Goal: Information Seeking & Learning: Learn about a topic

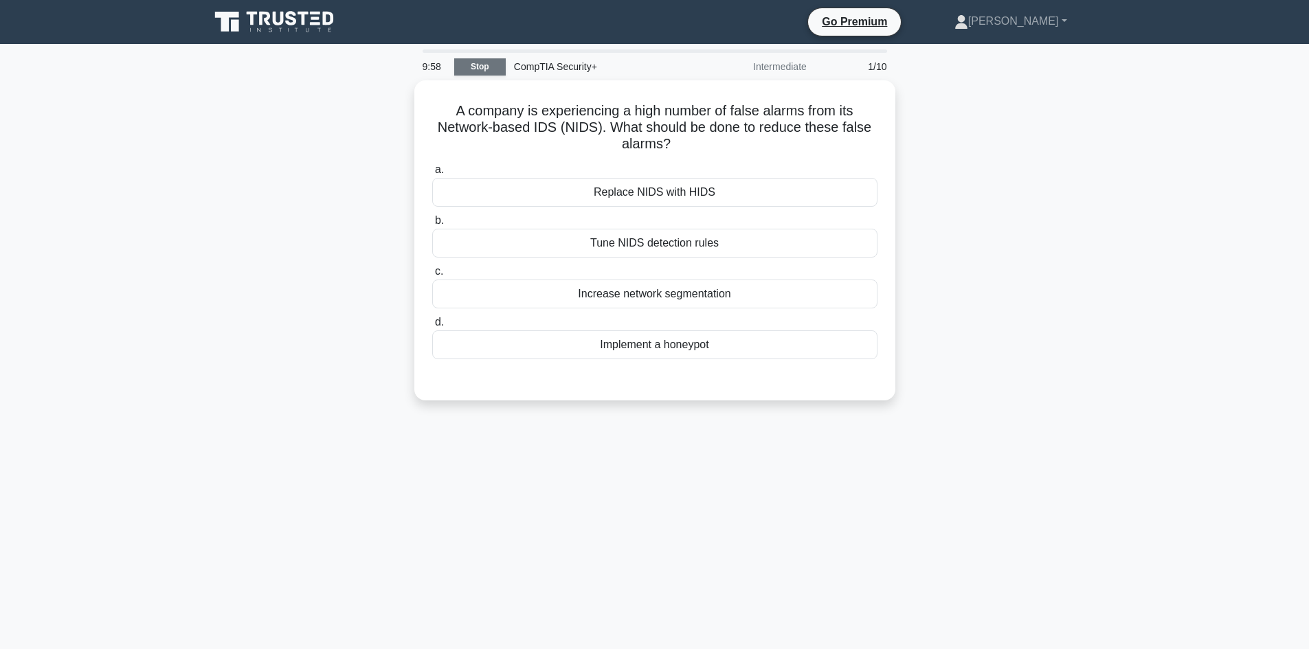
click at [481, 67] on link "Stop" at bounding box center [480, 66] width 52 height 17
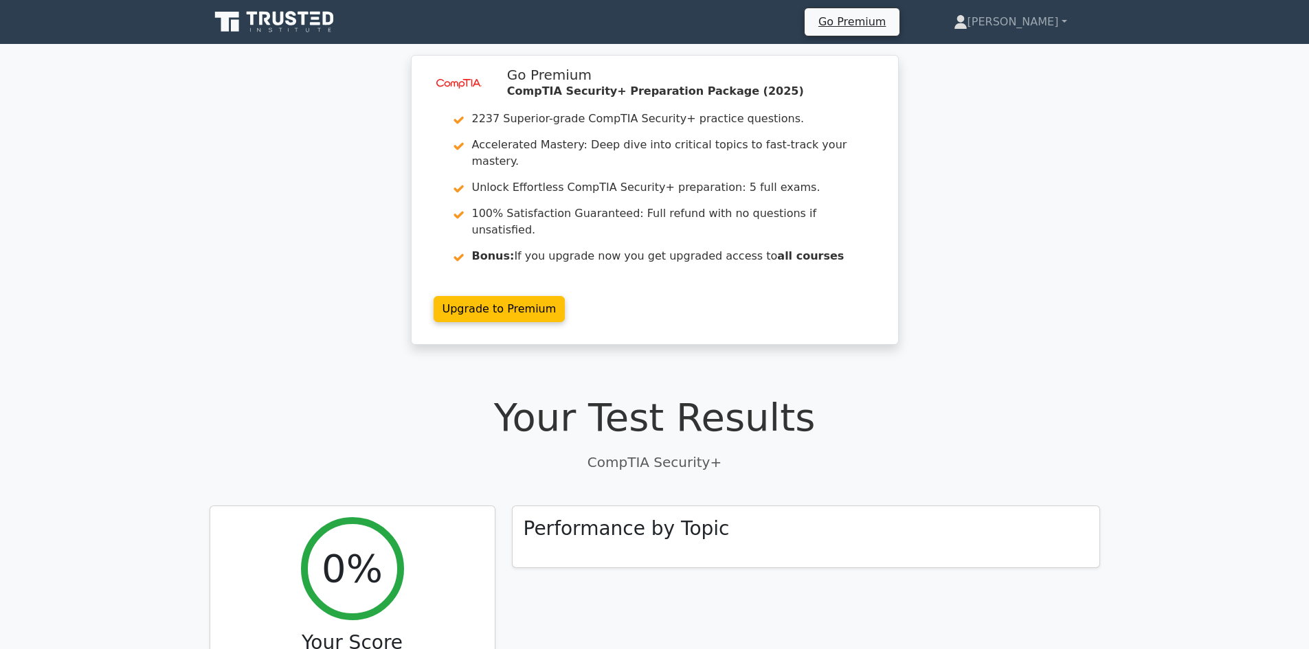
click at [313, 32] on icon at bounding box center [276, 22] width 132 height 26
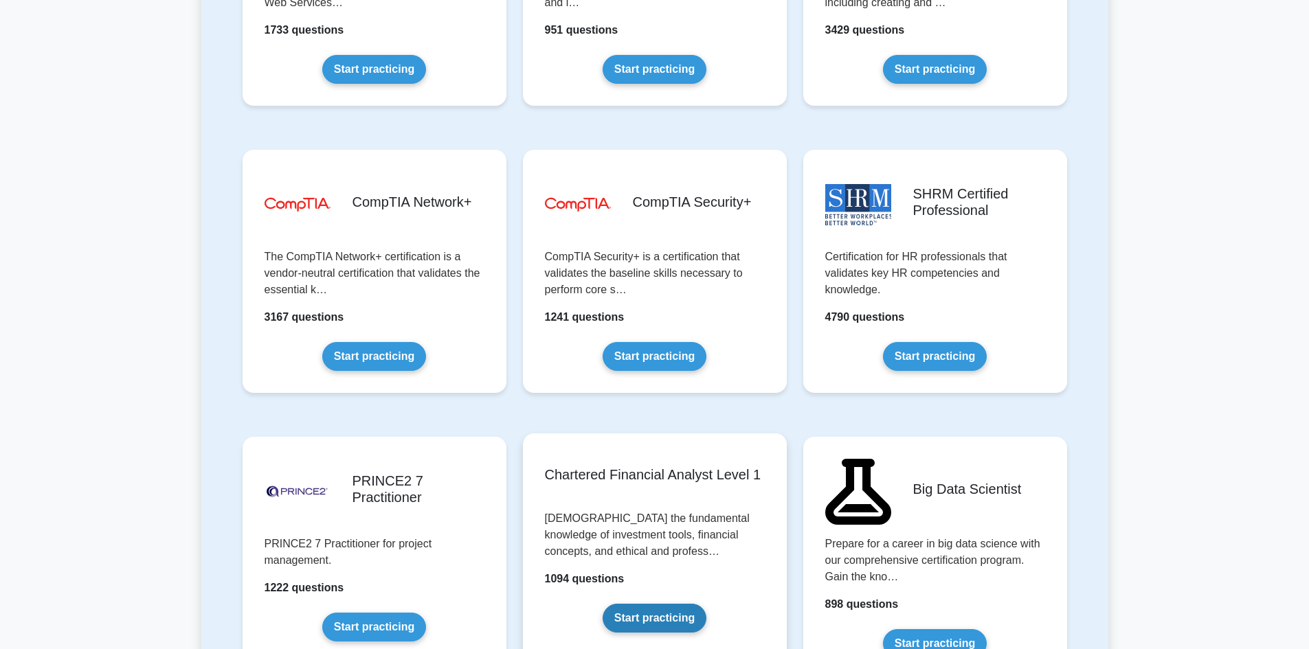
scroll to position [2473, 0]
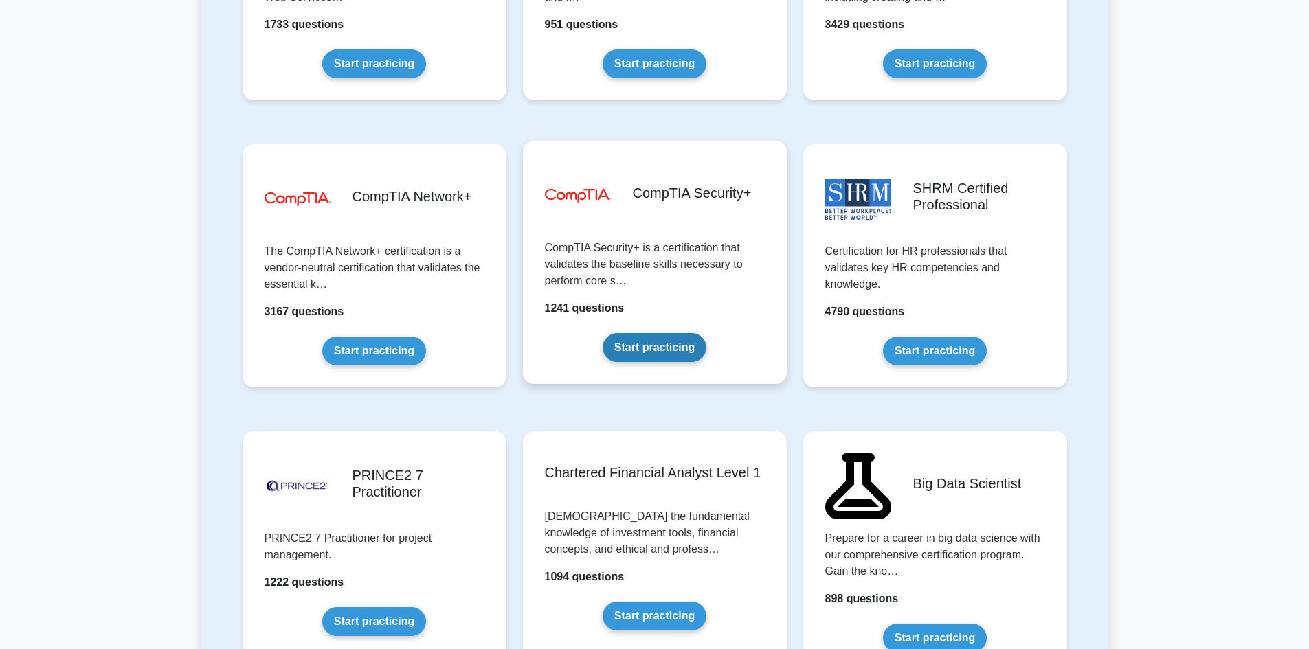
click at [651, 356] on link "Start practicing" at bounding box center [654, 347] width 104 height 29
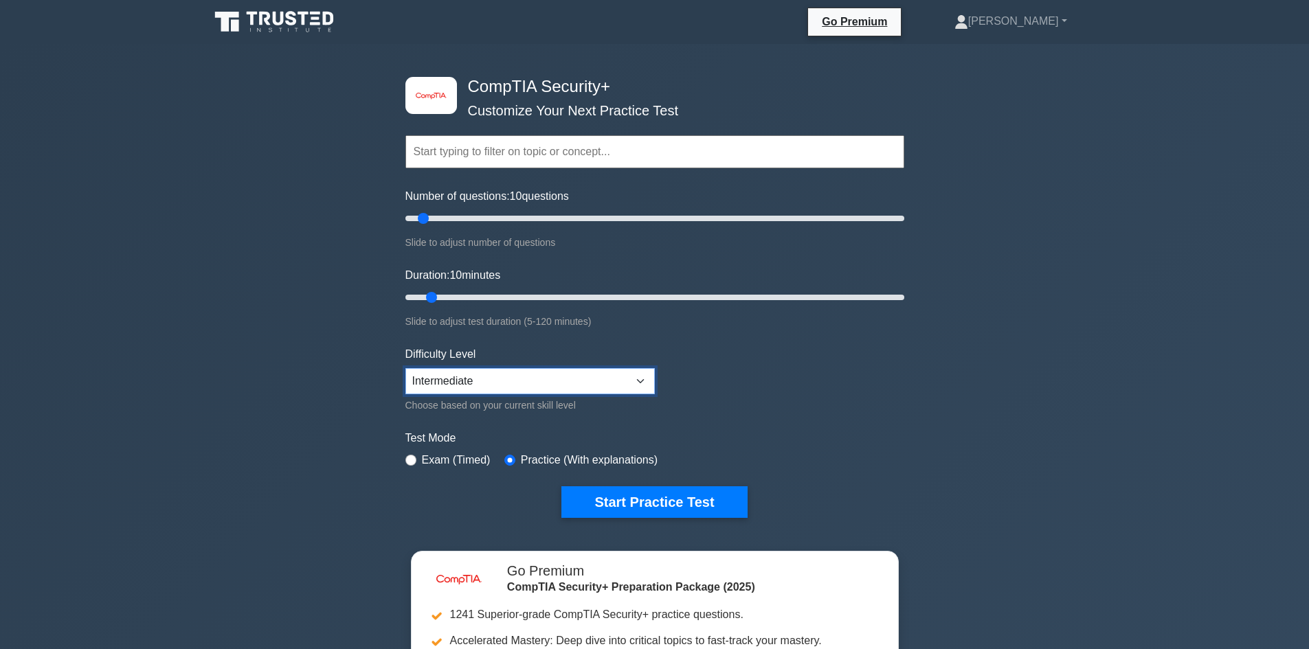
drag, startPoint x: 530, startPoint y: 381, endPoint x: 532, endPoint y: 391, distance: 9.8
click at [530, 381] on select "Beginner Intermediate Expert" at bounding box center [529, 381] width 249 height 26
select select "expert"
click at [405, 368] on select "Beginner Intermediate Expert" at bounding box center [529, 381] width 249 height 26
drag, startPoint x: 425, startPoint y: 218, endPoint x: 418, endPoint y: 219, distance: 7.0
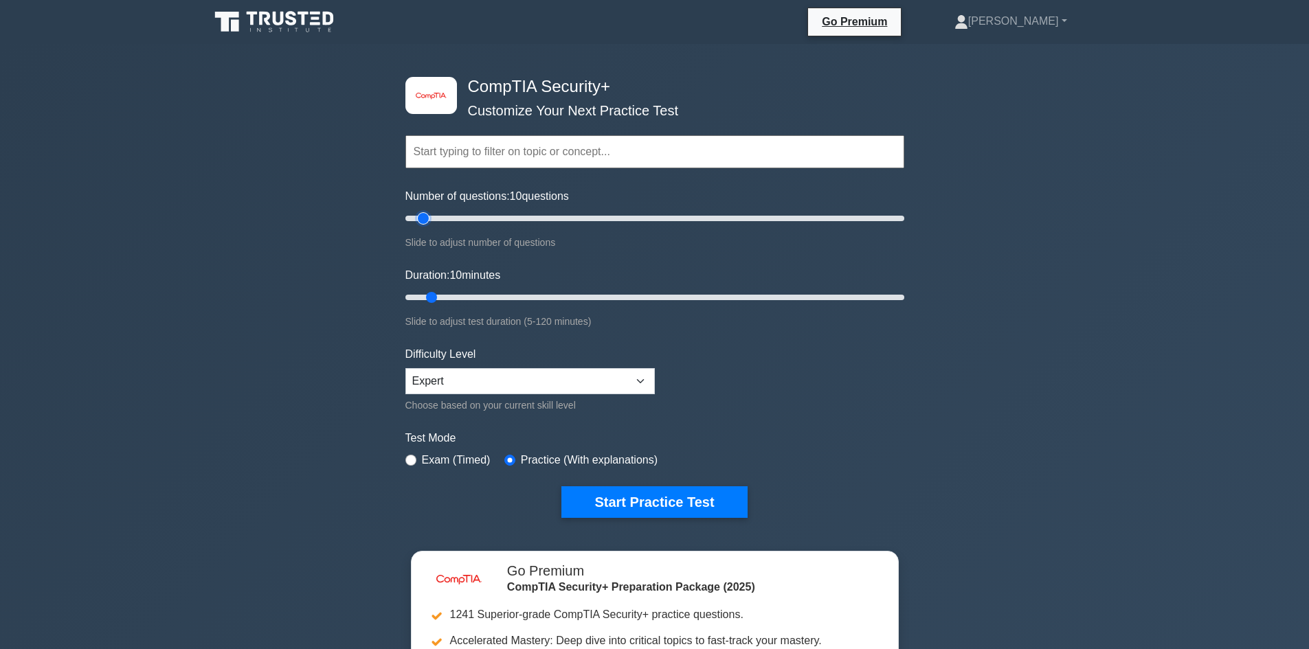
click at [418, 219] on input "Number of questions: 10 questions" at bounding box center [654, 218] width 499 height 16
type input "5"
click at [414, 218] on input "Number of questions: 5 questions" at bounding box center [654, 218] width 499 height 16
click at [664, 502] on button "Start Practice Test" at bounding box center [653, 502] width 185 height 32
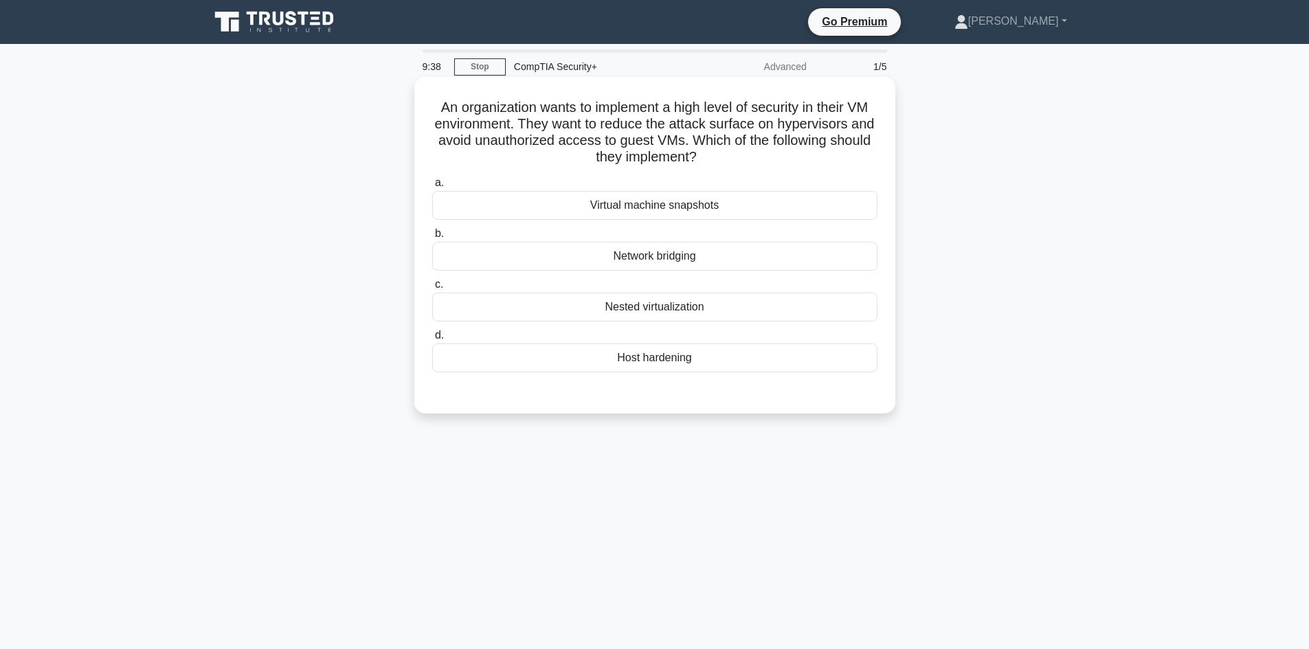
click at [641, 353] on div "Host hardening" at bounding box center [654, 357] width 445 height 29
click at [432, 340] on input "d. Host hardening" at bounding box center [432, 335] width 0 height 9
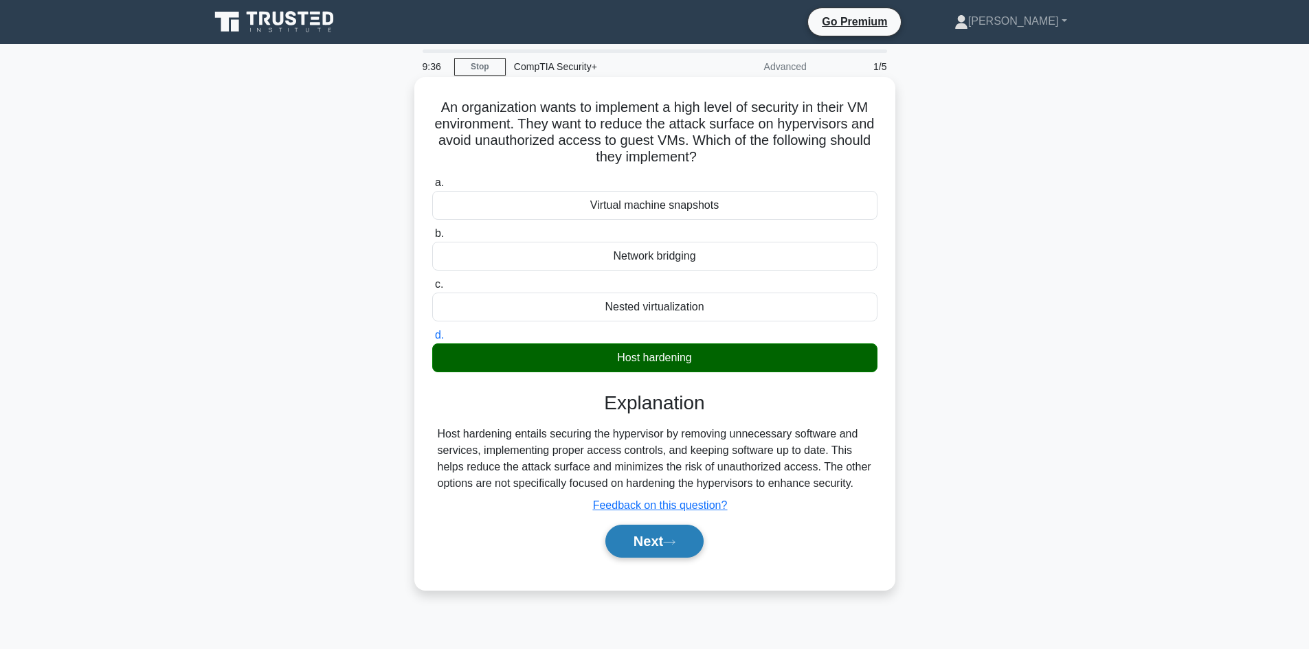
click at [630, 547] on button "Next" at bounding box center [654, 541] width 98 height 33
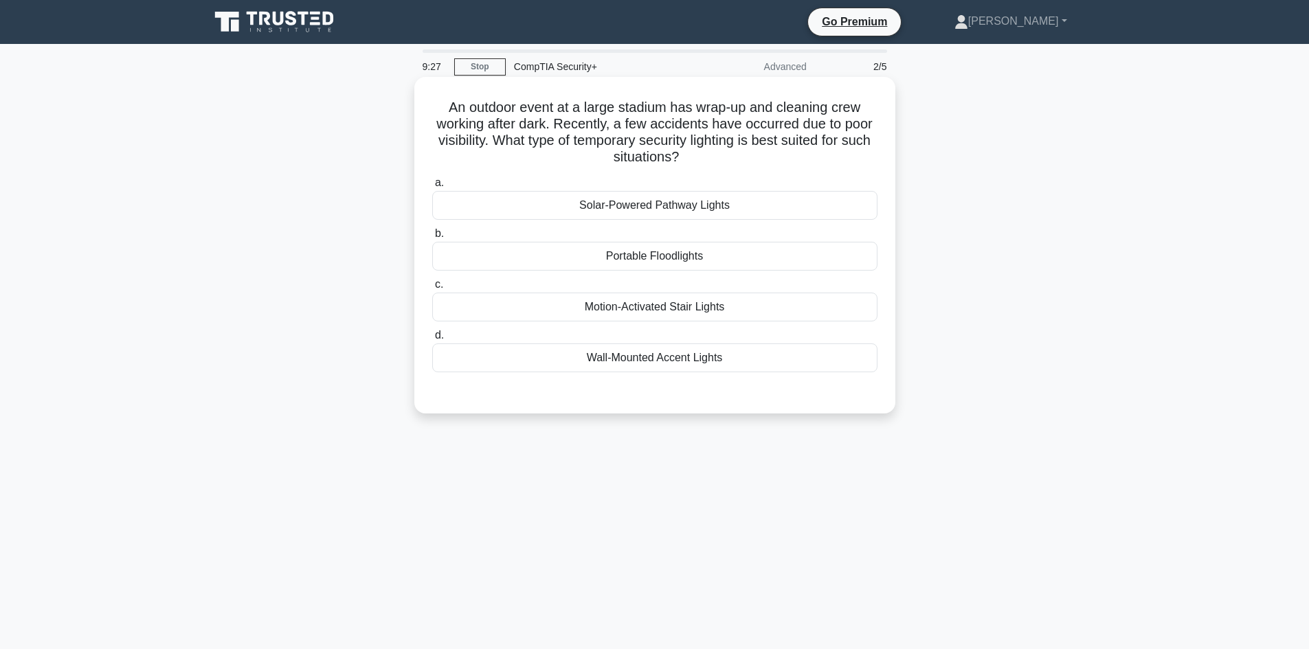
click at [679, 263] on div "Portable Floodlights" at bounding box center [654, 256] width 445 height 29
click at [432, 238] on input "b. Portable Floodlights" at bounding box center [432, 233] width 0 height 9
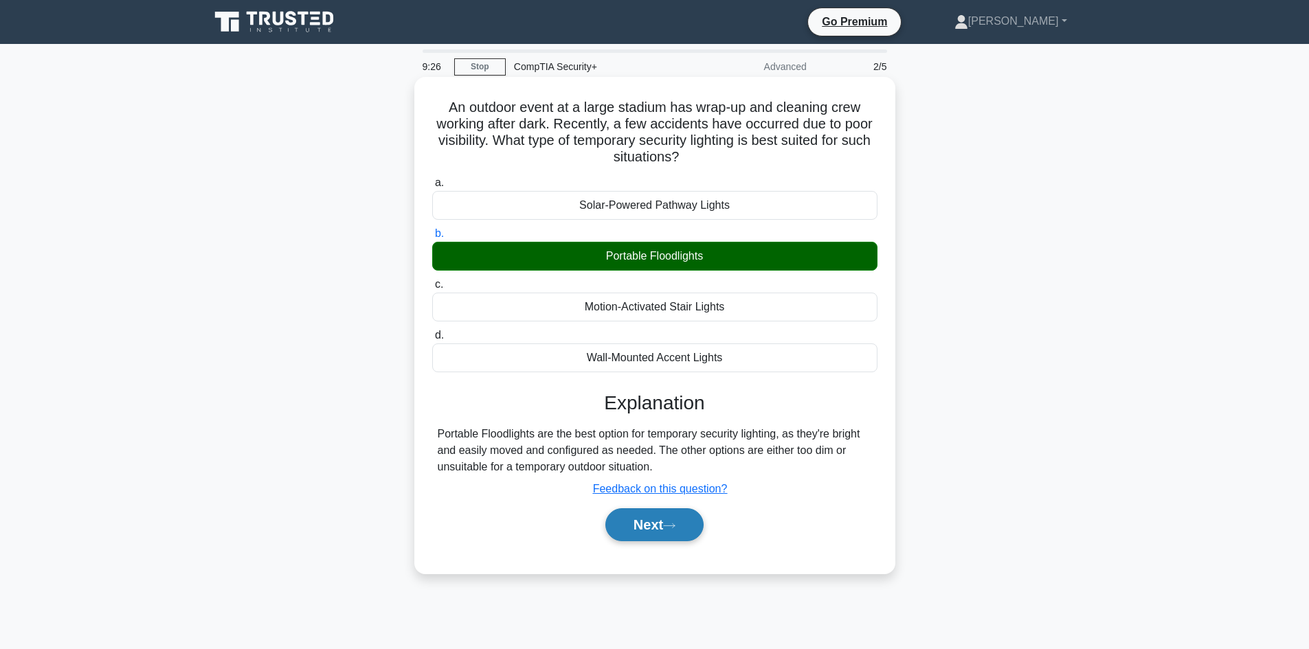
click at [685, 532] on button "Next" at bounding box center [654, 524] width 98 height 33
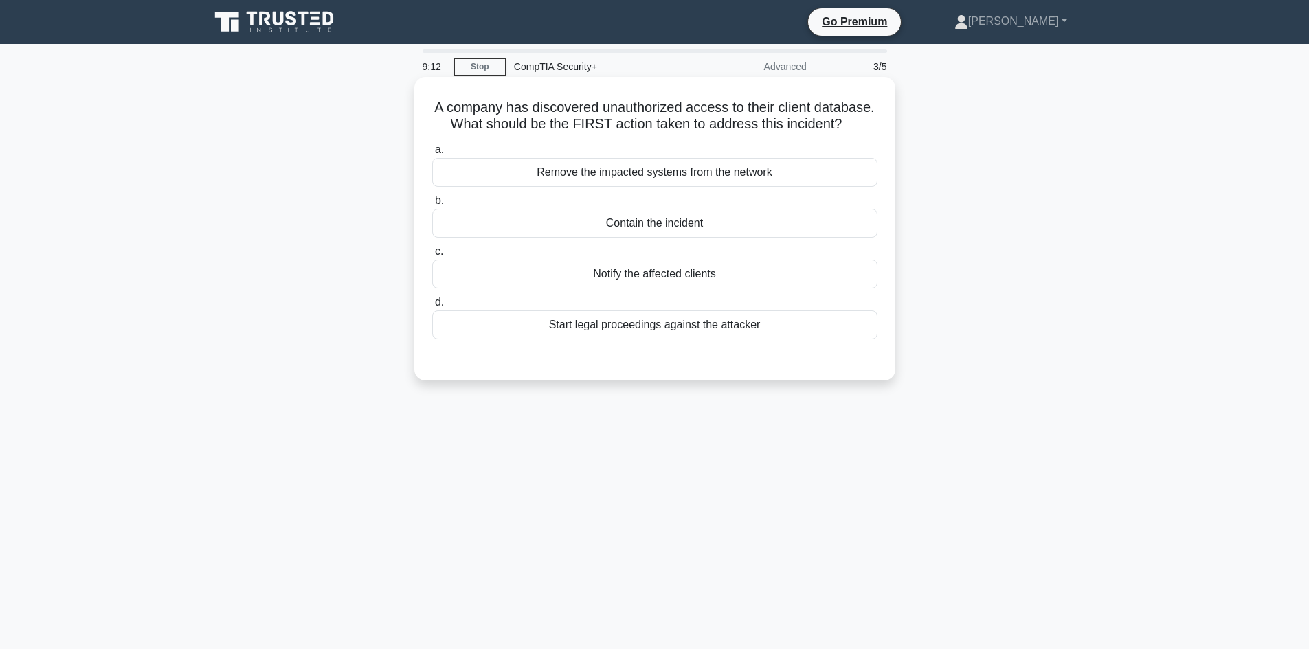
click at [701, 224] on div "Contain the incident" at bounding box center [654, 223] width 445 height 29
click at [432, 205] on input "b. Contain the incident" at bounding box center [432, 200] width 0 height 9
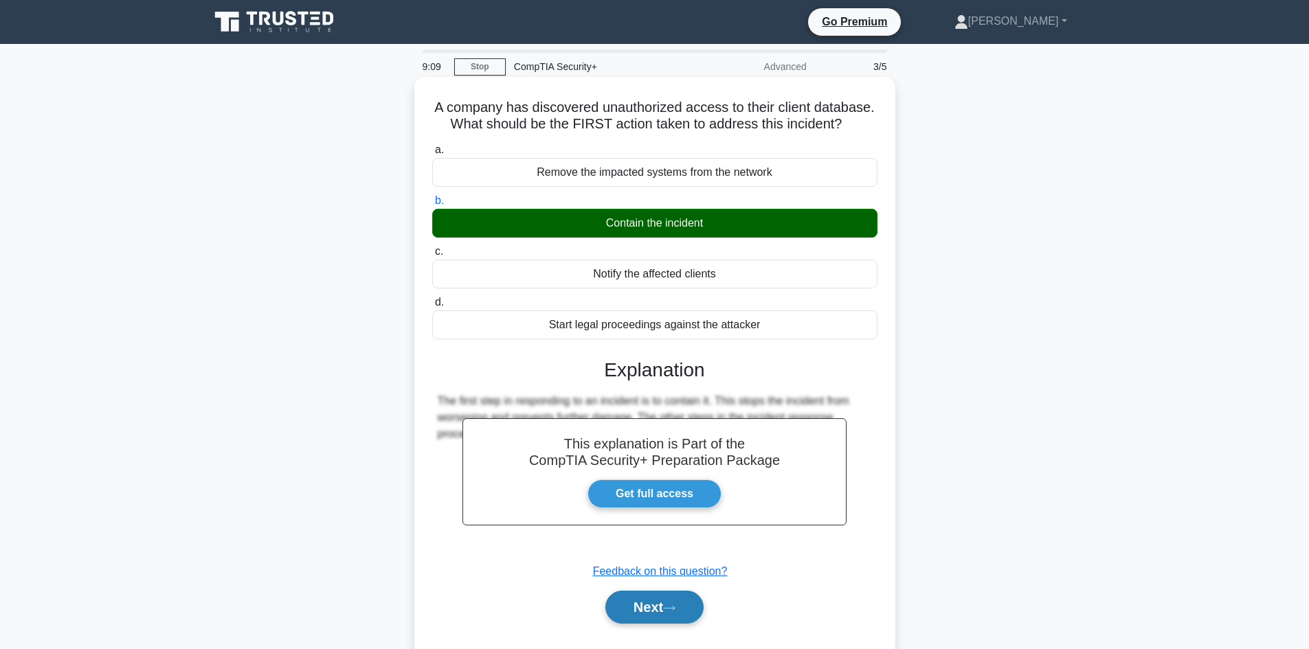
click at [642, 609] on button "Next" at bounding box center [654, 607] width 98 height 33
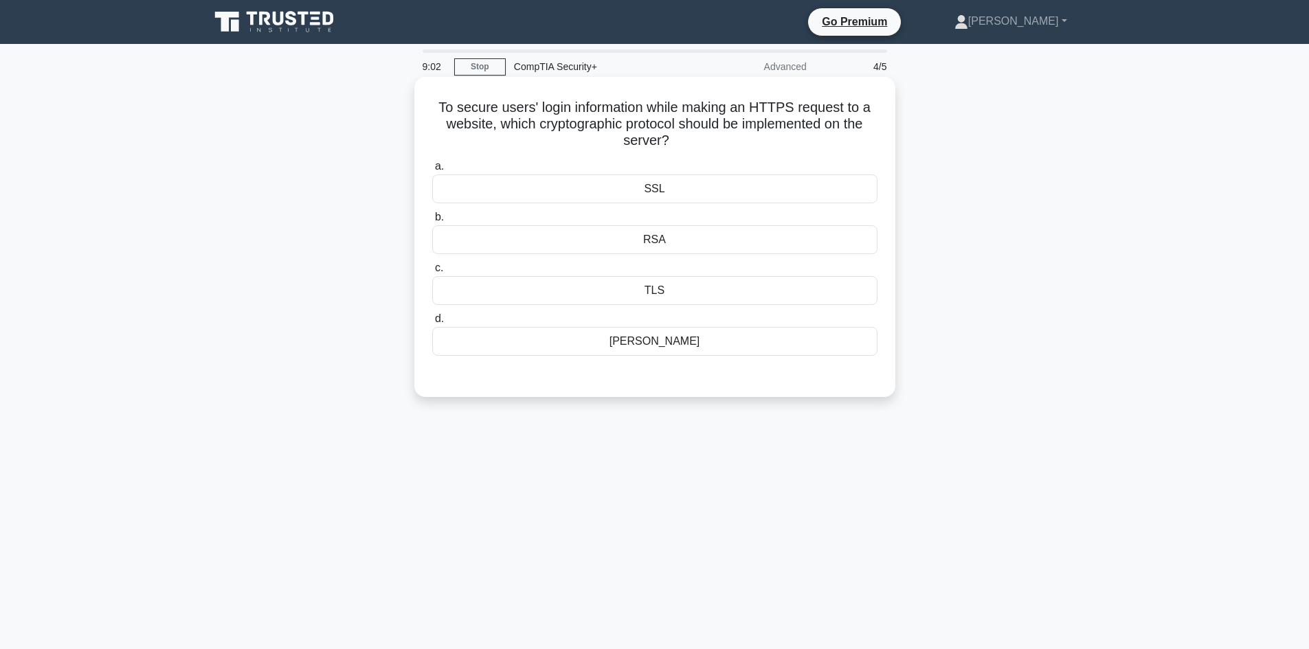
click at [674, 288] on div "TLS" at bounding box center [654, 290] width 445 height 29
click at [432, 273] on input "c. TLS" at bounding box center [432, 268] width 0 height 9
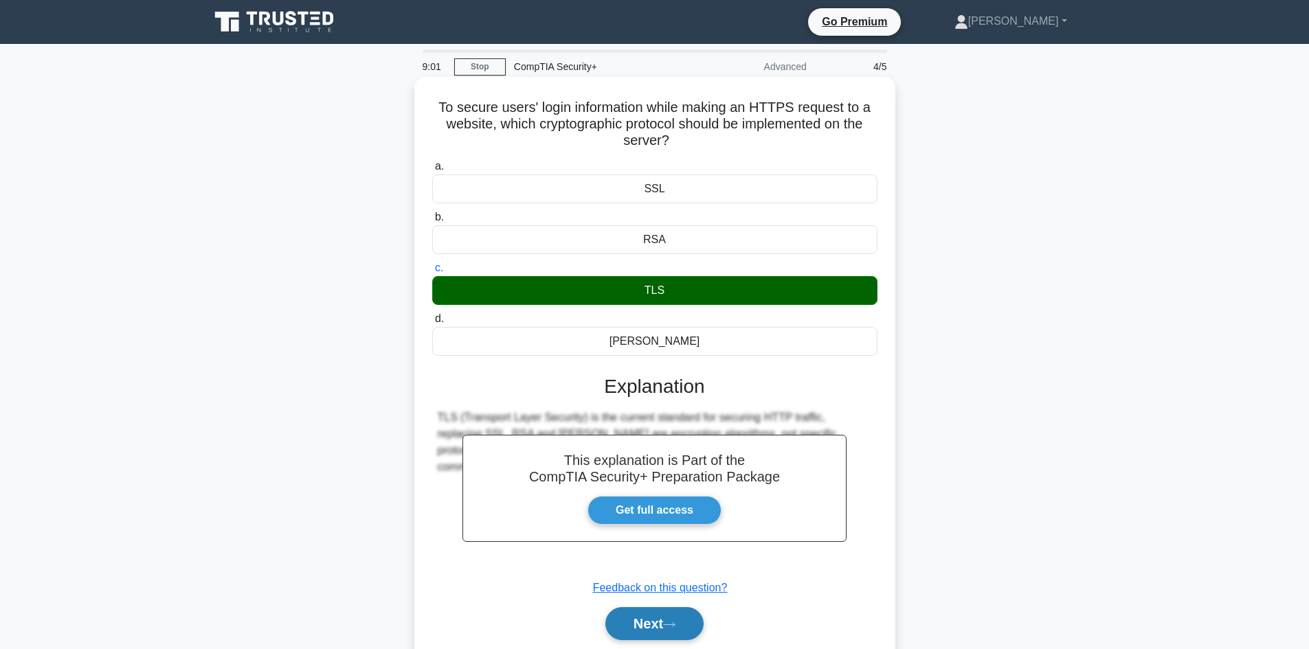
click at [653, 635] on button "Next" at bounding box center [654, 623] width 98 height 33
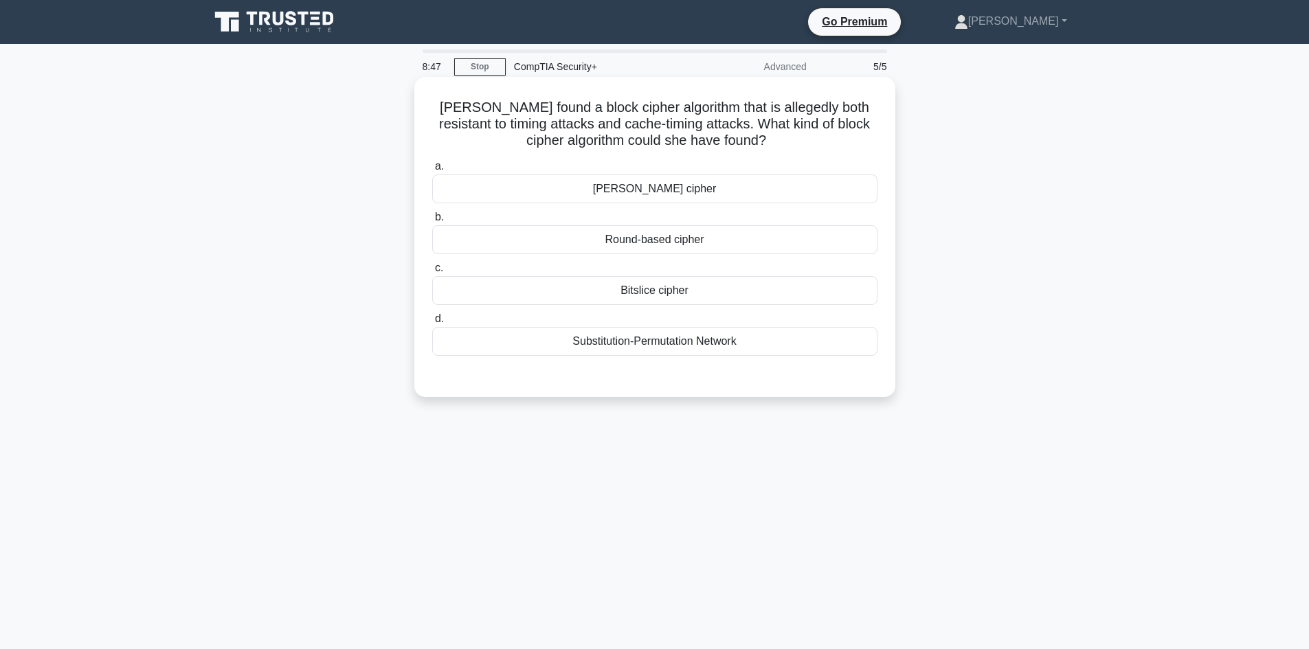
click at [708, 242] on div "Round-based cipher" at bounding box center [654, 239] width 445 height 29
click at [432, 222] on input "b. Round-based cipher" at bounding box center [432, 217] width 0 height 9
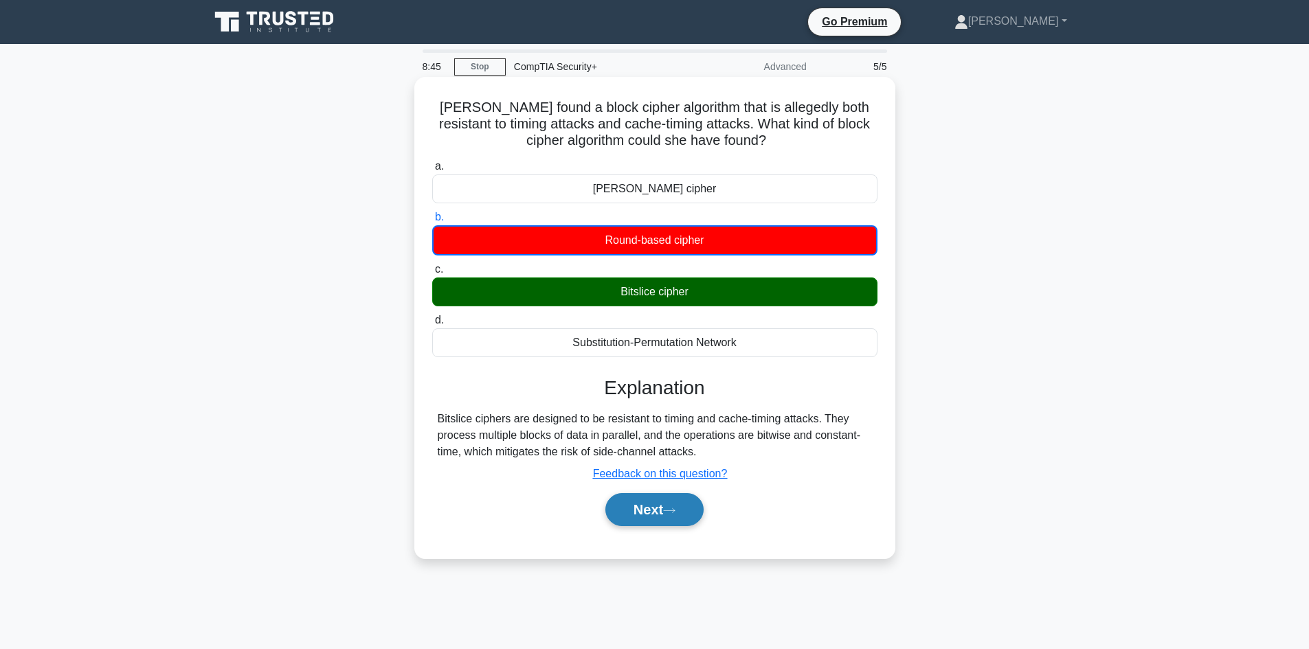
click at [679, 520] on button "Next" at bounding box center [654, 509] width 98 height 33
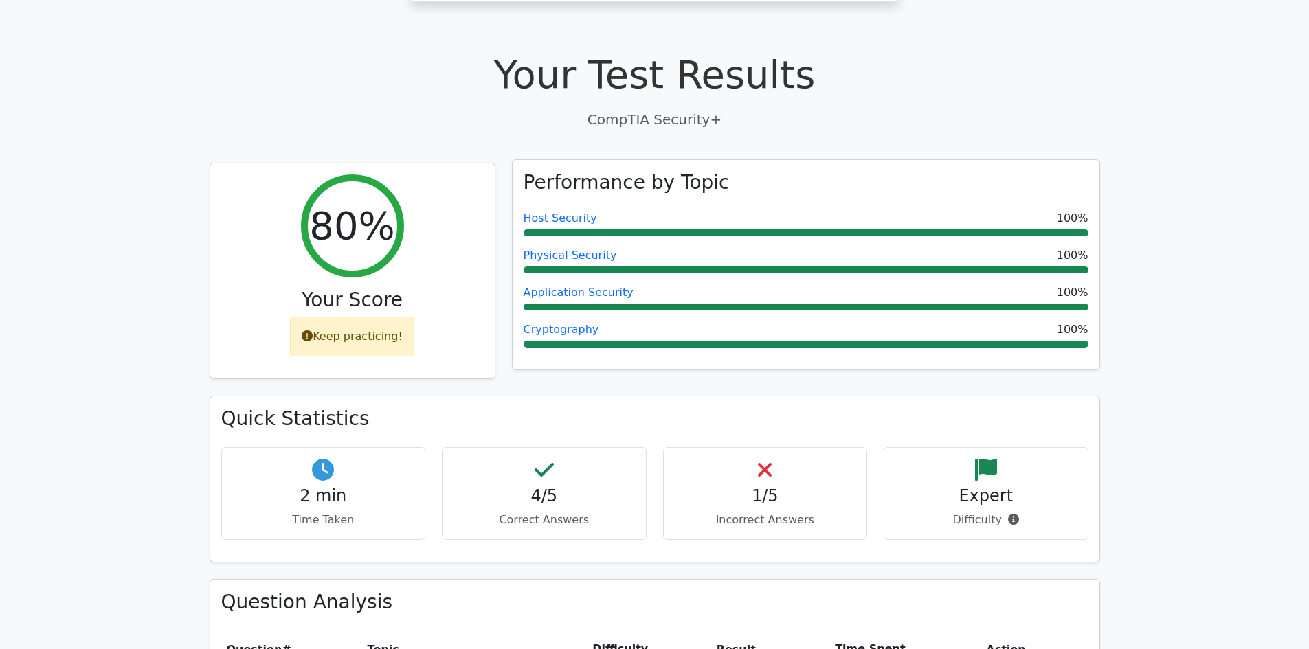
scroll to position [343, 0]
